Goal: Task Accomplishment & Management: Manage account settings

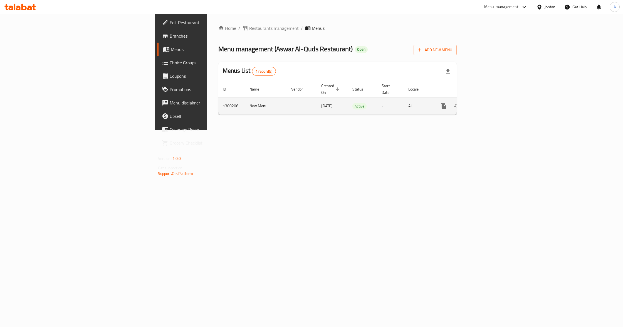
click at [487, 103] on icon "enhanced table" at bounding box center [484, 106] width 7 height 7
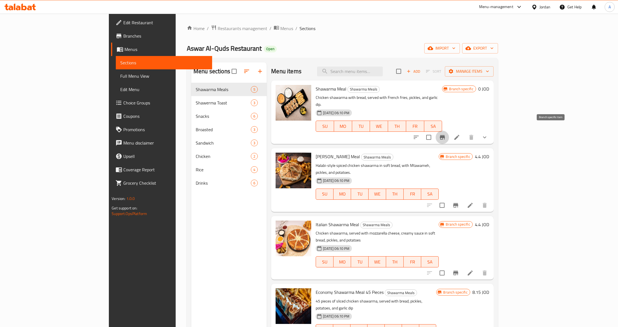
click at [445, 134] on icon "Branch-specific-item" at bounding box center [442, 137] width 7 height 7
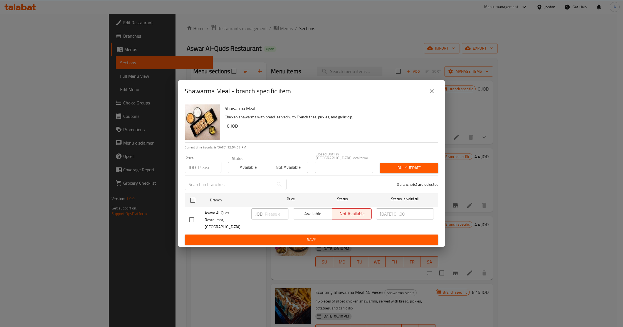
click at [432, 92] on button "close" at bounding box center [431, 90] width 13 height 13
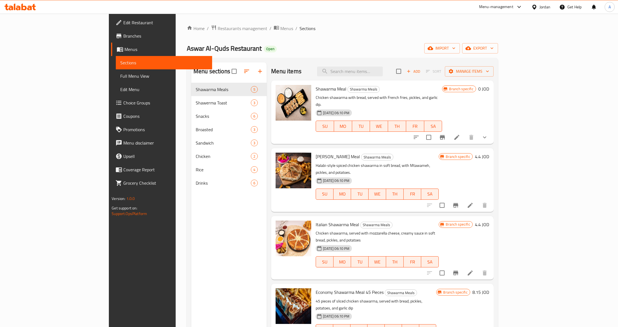
click at [436, 107] on div "[DATE] 06:10 PM SU MO TU WE TH FR SA" at bounding box center [378, 122] width 131 height 30
click at [488, 134] on icon "show more" at bounding box center [484, 137] width 7 height 7
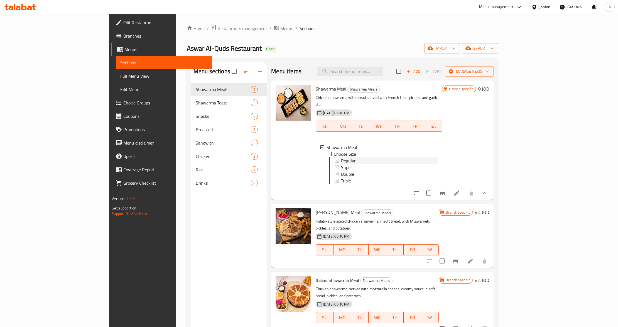
click at [341, 157] on div "Regular" at bounding box center [389, 160] width 97 height 7
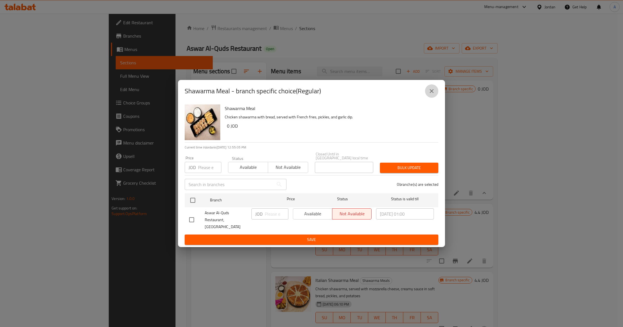
click at [432, 94] on icon "close" at bounding box center [432, 91] width 7 height 7
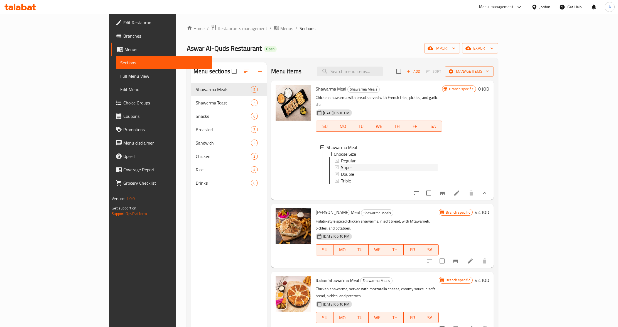
click at [341, 164] on span "Super" at bounding box center [346, 167] width 11 height 7
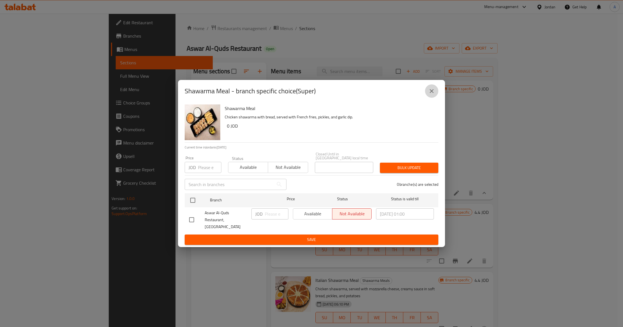
click at [428, 96] on button "close" at bounding box center [431, 90] width 13 height 13
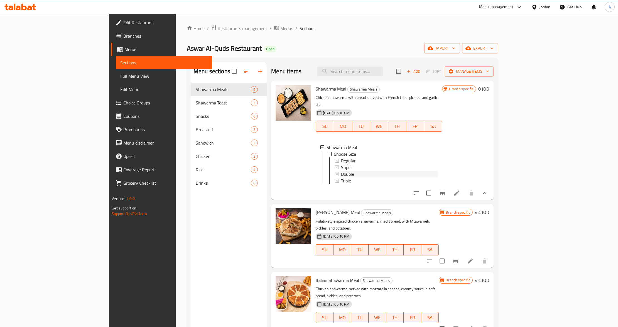
click at [343, 171] on div "Double" at bounding box center [389, 174] width 97 height 7
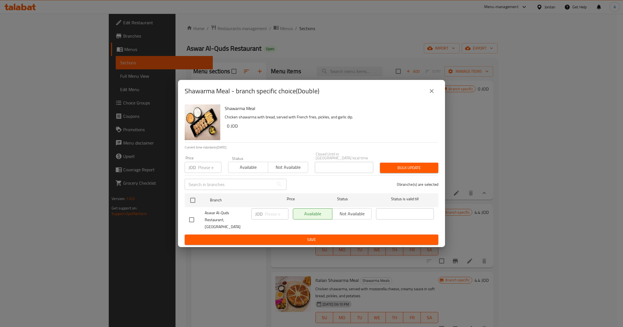
click at [435, 94] on icon "close" at bounding box center [432, 91] width 7 height 7
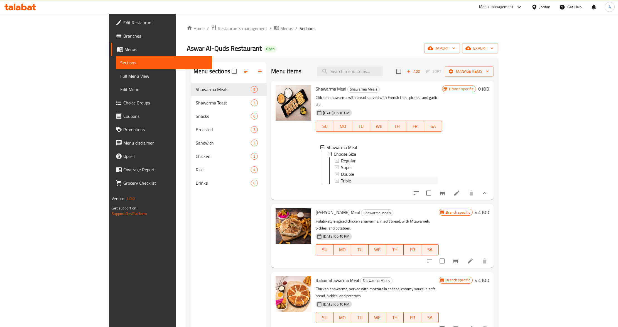
click at [348, 177] on div "Triple" at bounding box center [389, 180] width 97 height 7
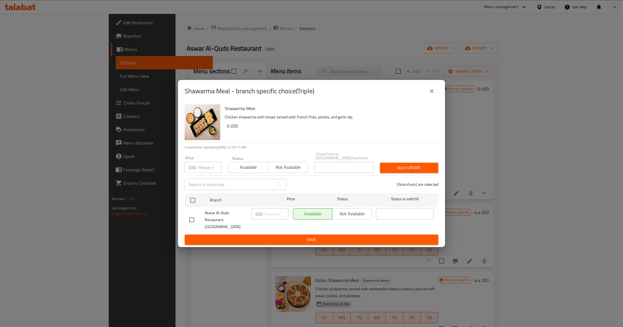
click at [434, 94] on icon "close" at bounding box center [432, 91] width 7 height 7
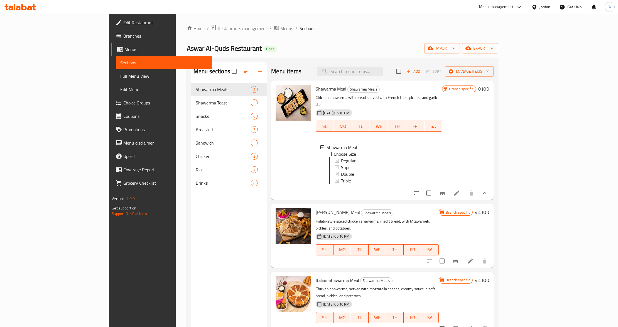
click at [191, 242] on div "Menu sections Shawarma Meals 5 Shawerma Toast 3 Snacks 6 Broasted 3 Sandwich 3 …" at bounding box center [228, 225] width 75 height 327
